Goal: Check status

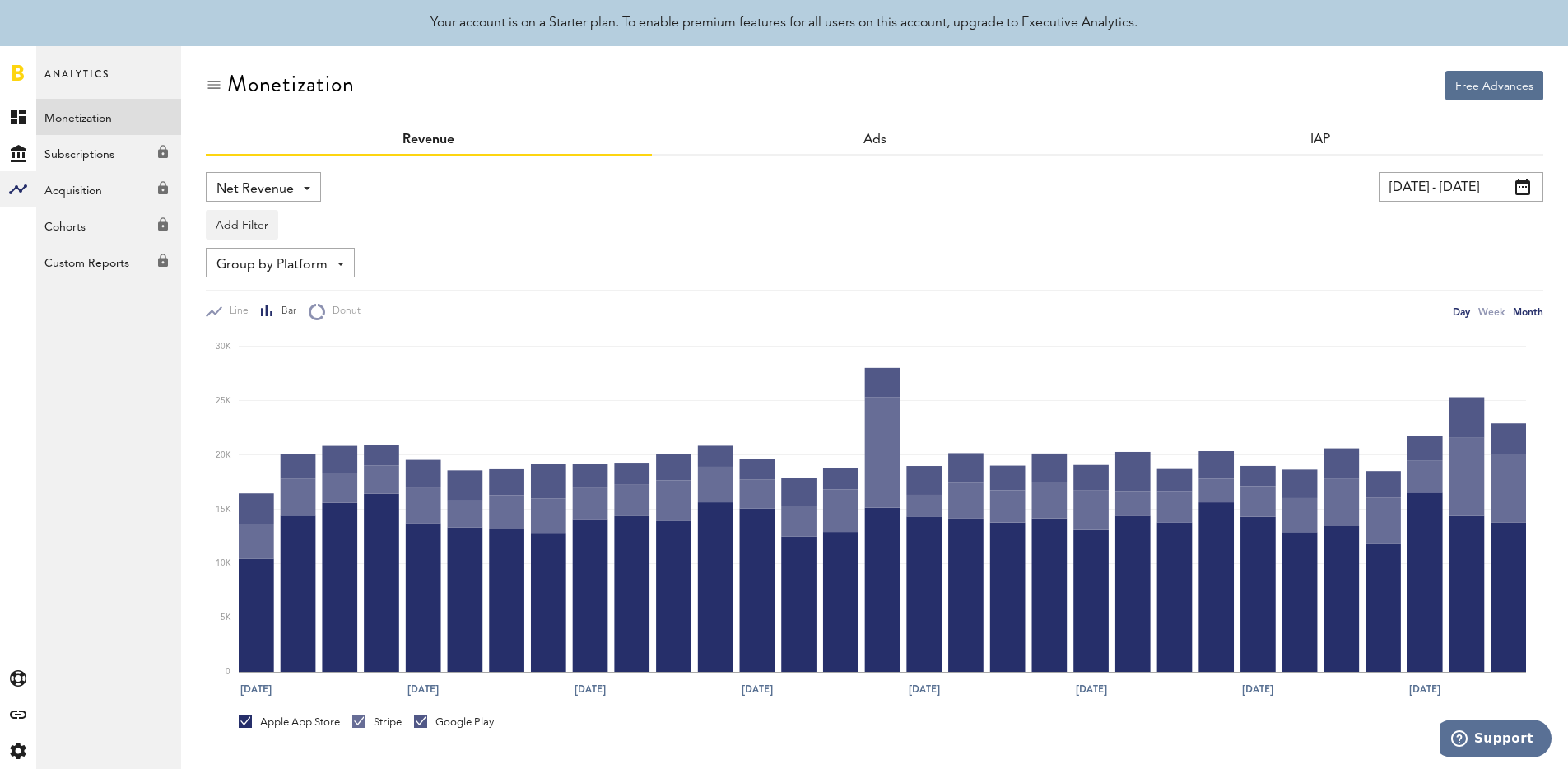
click at [1517, 312] on div "Month" at bounding box center [1527, 311] width 30 height 17
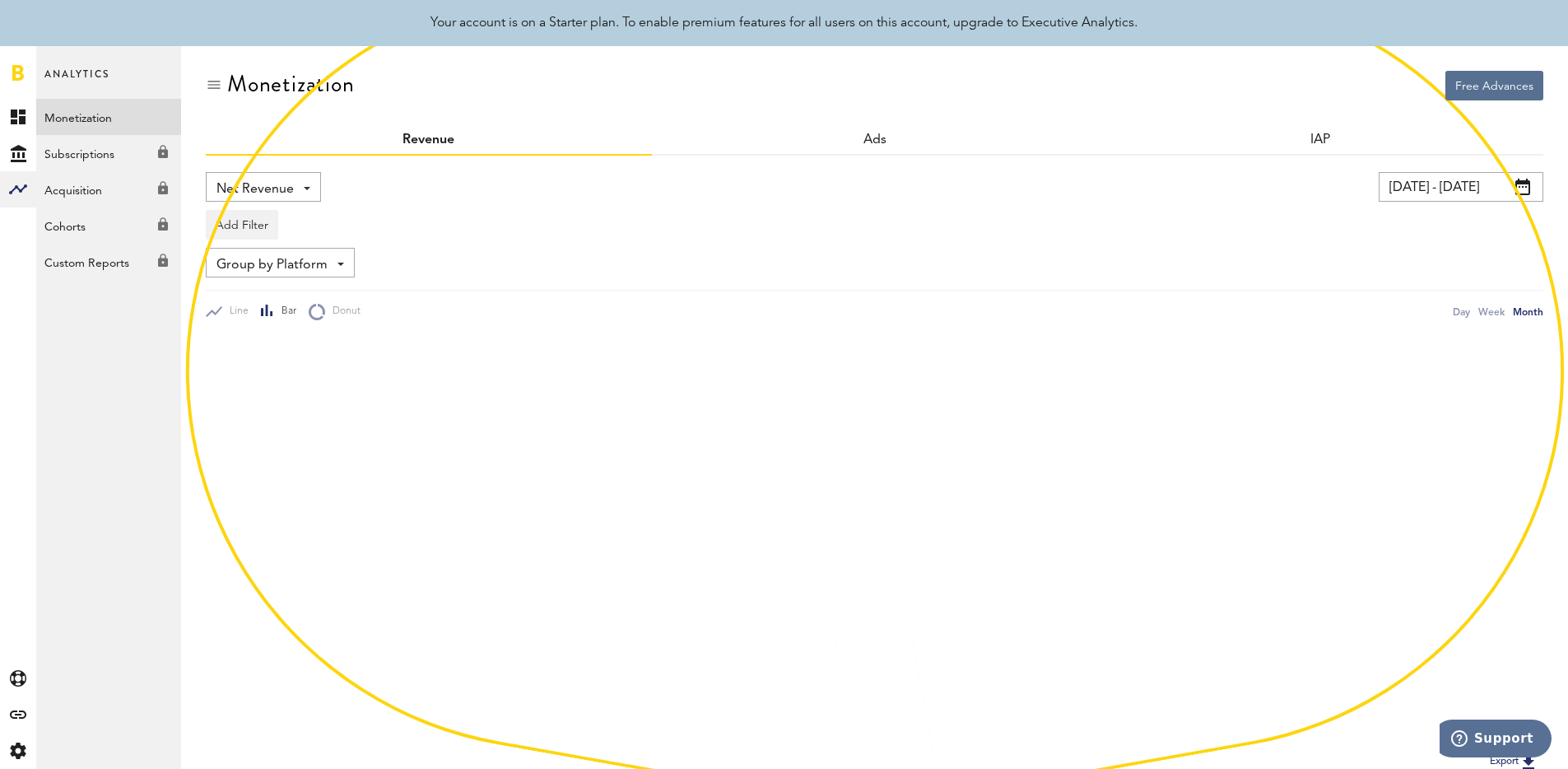
click at [1426, 186] on input "[DATE] - [DATE]" at bounding box center [1461, 187] width 165 height 30
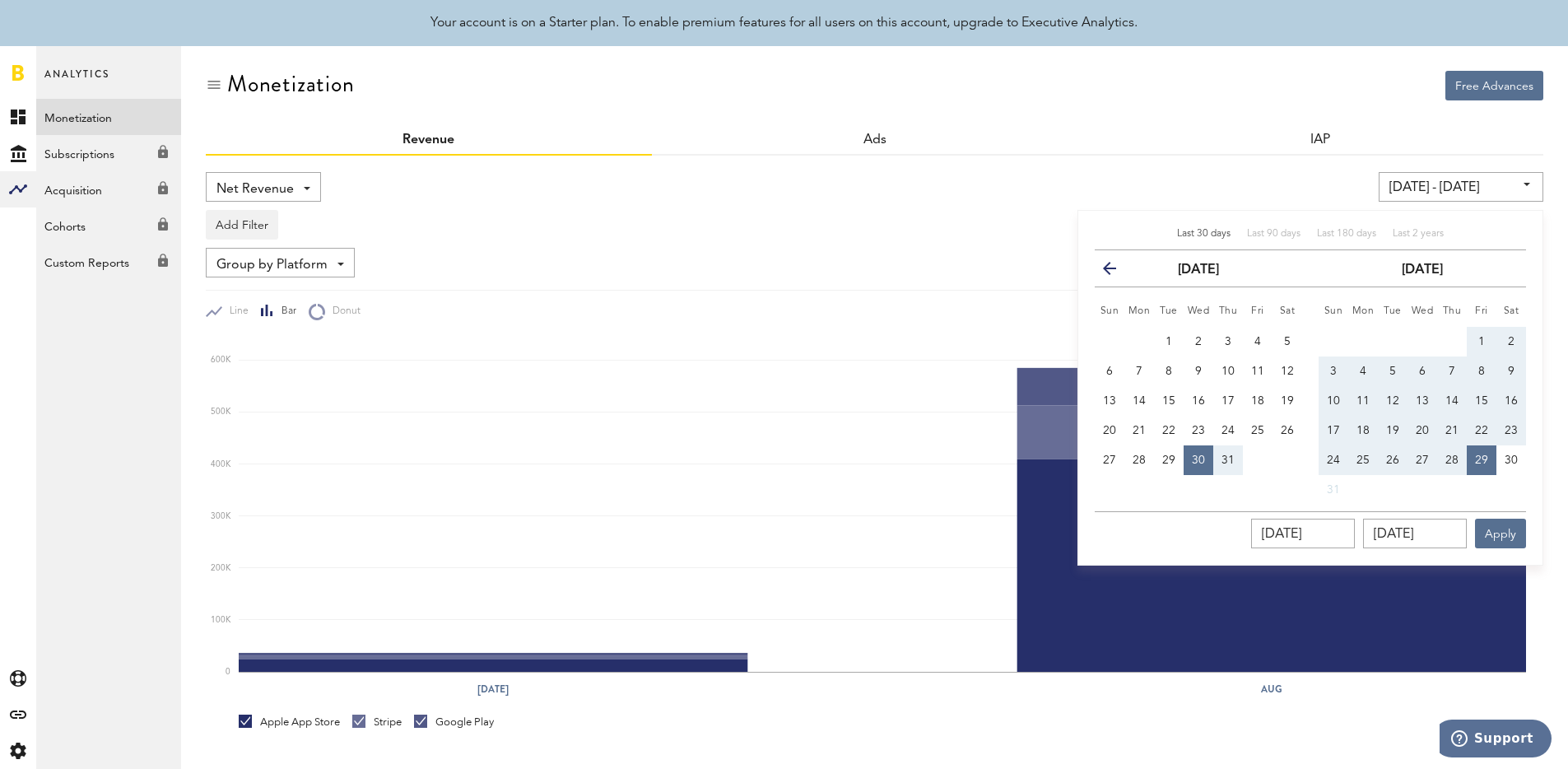
click at [1413, 232] on span "Last 2 years" at bounding box center [1418, 233] width 51 height 10
type input "[DATE] - [DATE]"
type input "[DATE]"
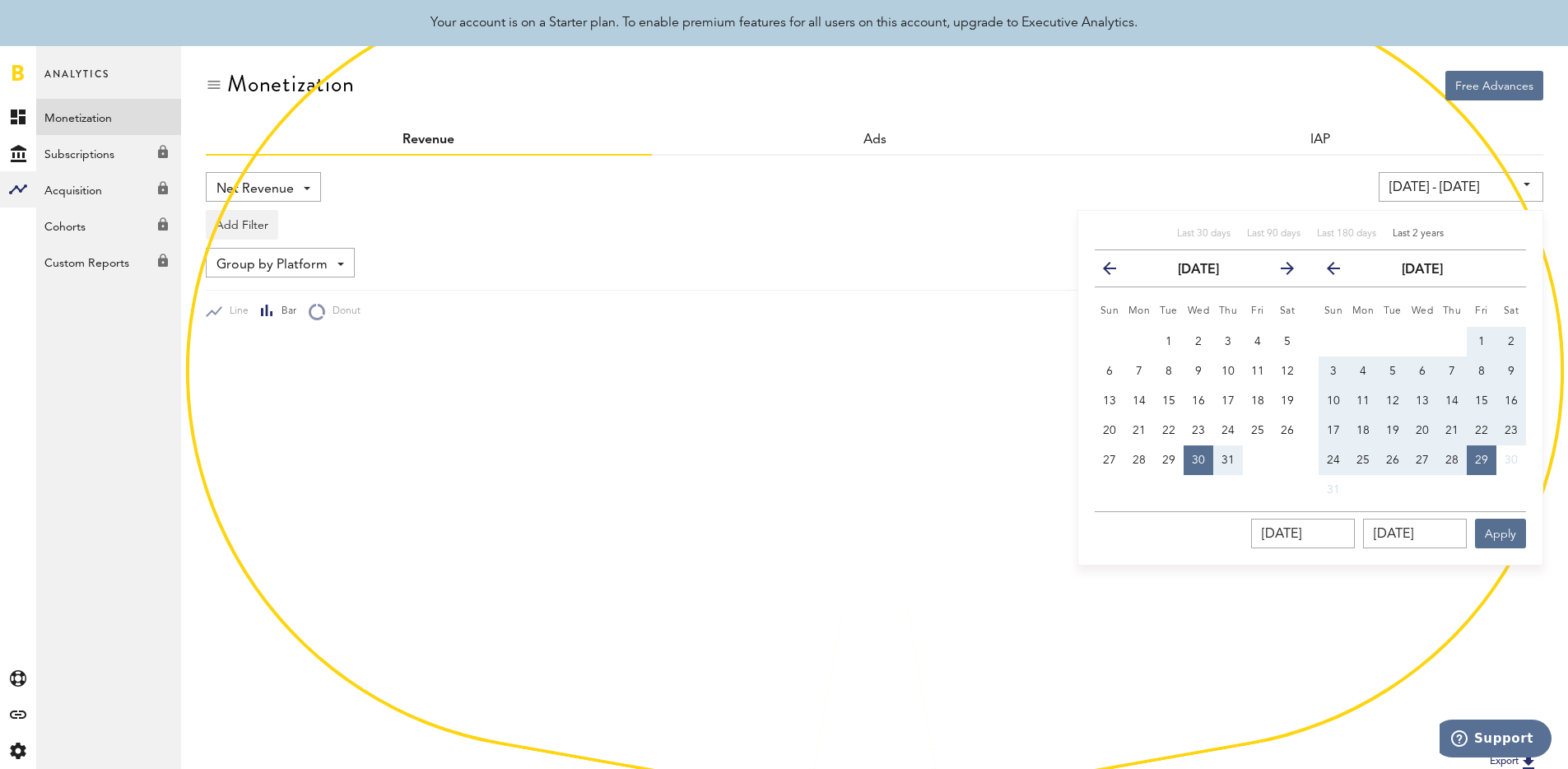
click at [1163, 159] on div "Net Revenue Net Revenue Gross Revenue Profit [DATE] - [DATE] Last 30 days Last …" at bounding box center [875, 463] width 1338 height 616
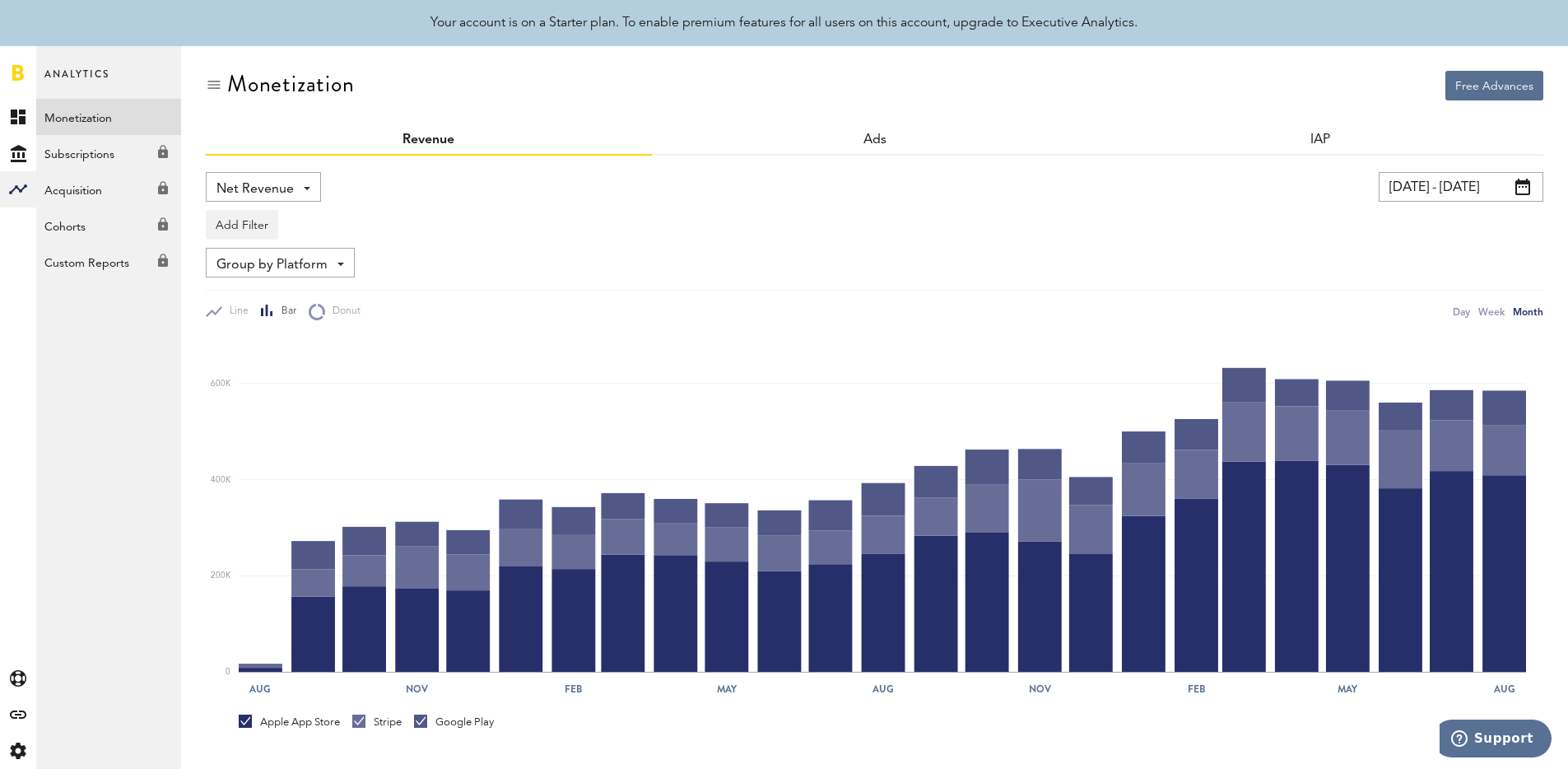
click at [1500, 178] on input "[DATE] - [DATE]" at bounding box center [1461, 187] width 165 height 30
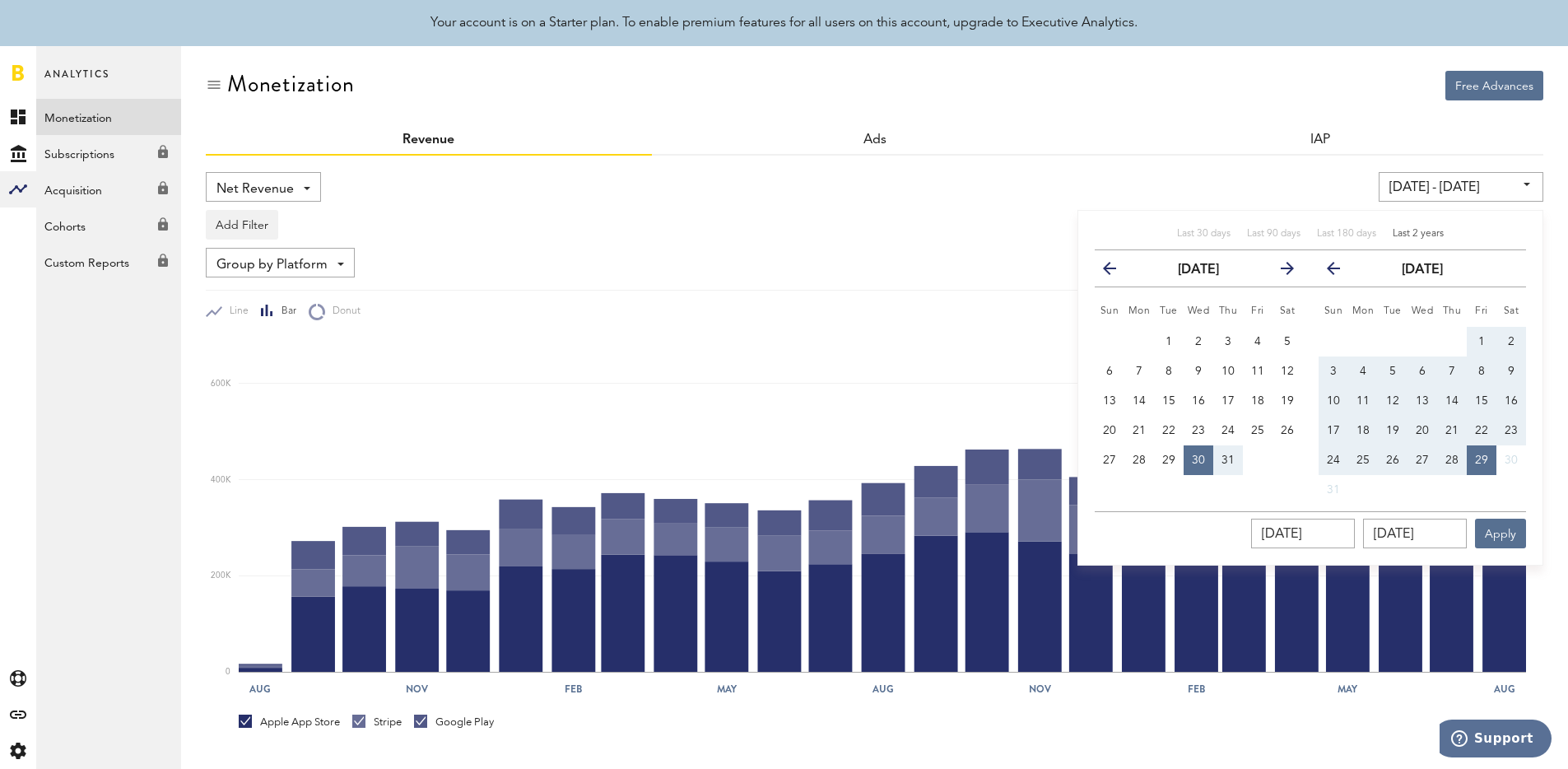
drag, startPoint x: 1201, startPoint y: 196, endPoint x: 852, endPoint y: 185, distance: 349.2
click at [1197, 195] on div "[DATE] - [DATE] Last 30 days Last 90 days Last 180 days Last 2 years previous […" at bounding box center [1197, 187] width 693 height 30
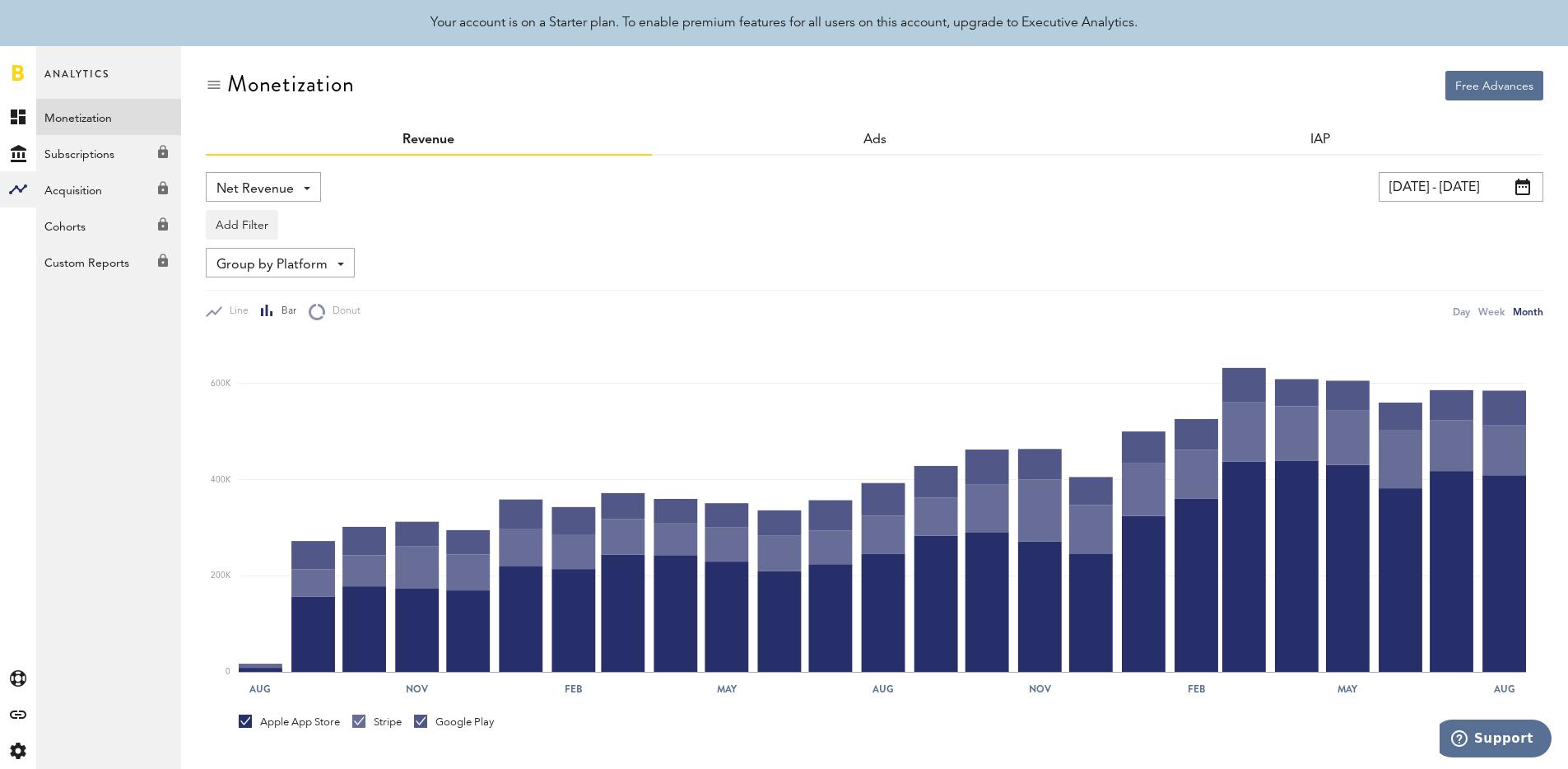
click at [309, 178] on div "Net Revenue Net Revenue Gross Revenue Profit" at bounding box center [263, 187] width 116 height 30
click at [295, 189] on div "Net Revenue Net Revenue Gross Revenue Profit" at bounding box center [263, 187] width 116 height 30
click at [296, 263] on span "Group by Platform" at bounding box center [272, 265] width 111 height 28
click at [257, 210] on button "Add Filter" at bounding box center [242, 225] width 73 height 30
click at [267, 271] on li "Platforms" at bounding box center [267, 268] width 105 height 30
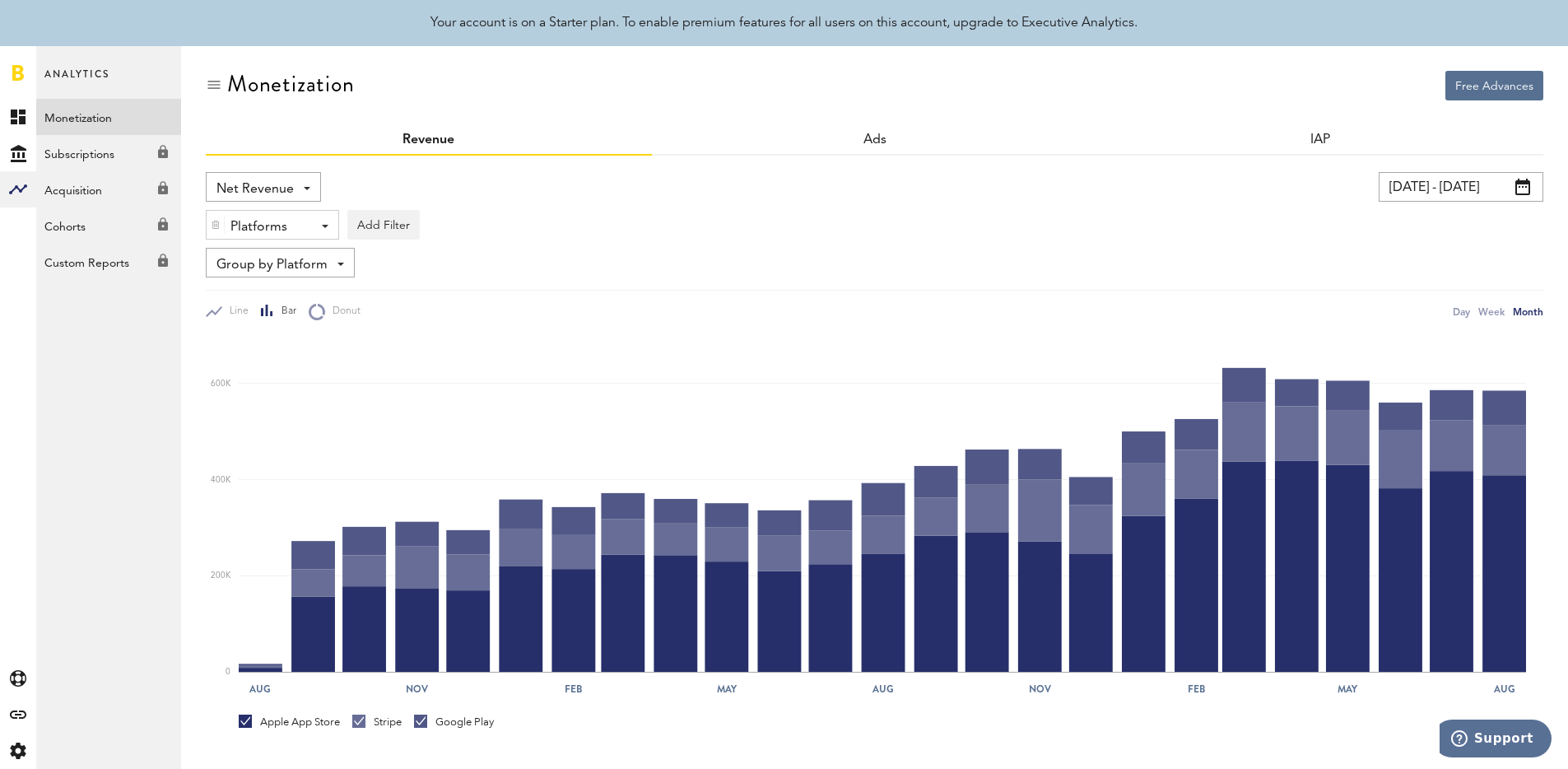
click at [319, 226] on div "Platforms - Apple App Store Google Play Stripe" at bounding box center [272, 226] width 132 height 30
click at [295, 283] on span "Google Play" at bounding box center [285, 294] width 126 height 28
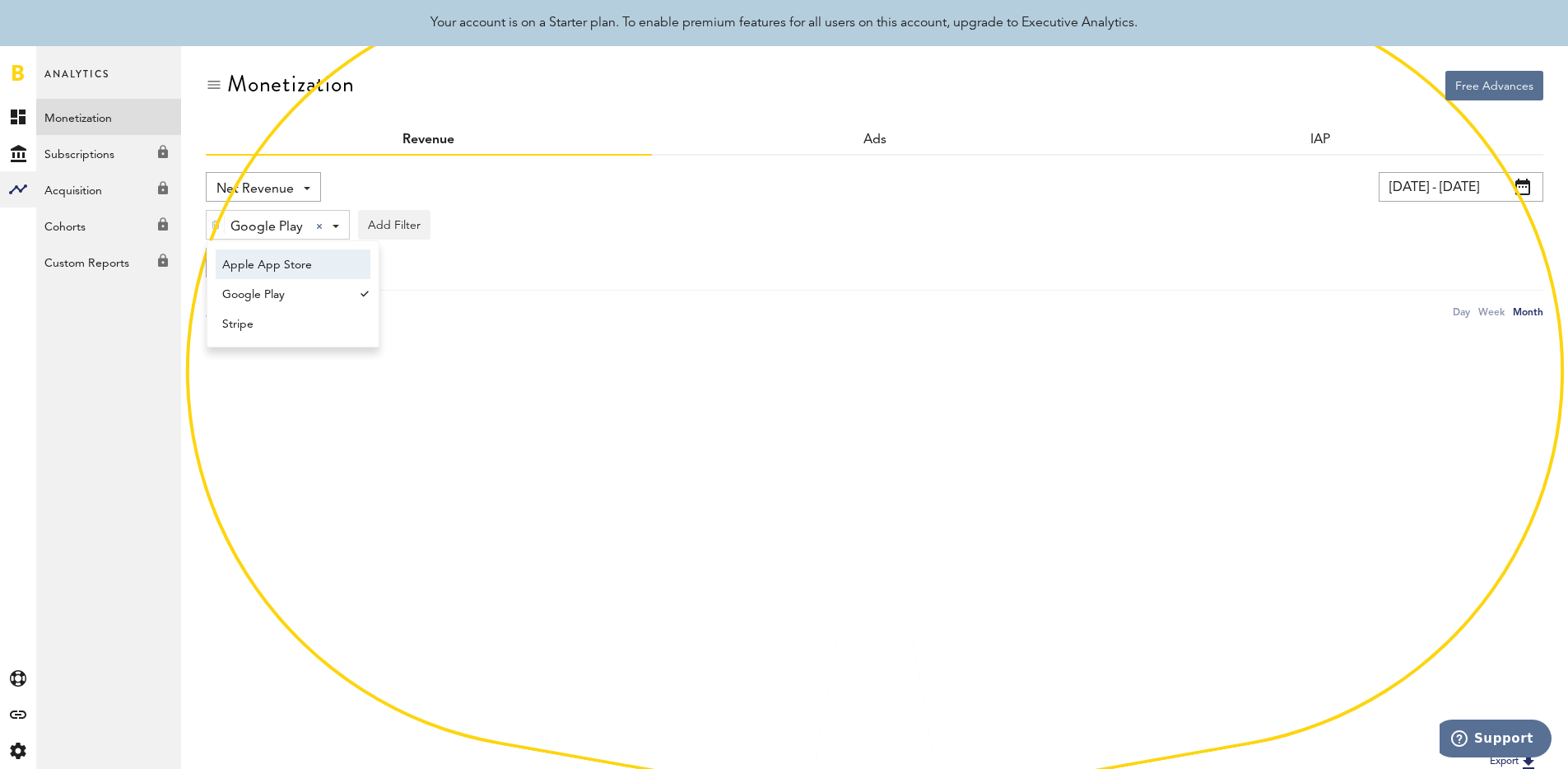
click at [769, 191] on div "Net Revenue Net Revenue Gross Revenue Profit" at bounding box center [528, 187] width 644 height 30
